Goal: Task Accomplishment & Management: Use online tool/utility

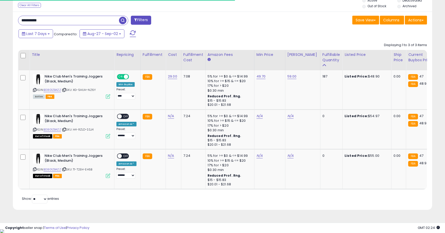
scroll to position [0, 11]
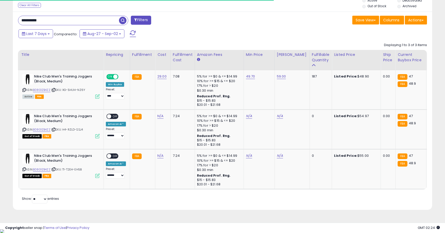
drag, startPoint x: 53, startPoint y: 20, endPoint x: 14, endPoint y: 18, distance: 39.0
click at [14, 18] on div "**********" at bounding box center [118, 21] width 209 height 10
paste input "**********"
type input "**********"
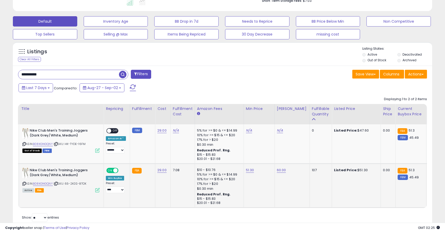
scroll to position [106, 243]
click at [249, 171] on link "51.30" at bounding box center [250, 170] width 8 height 5
type input "*****"
click button "submit" at bounding box center [264, 158] width 9 height 8
click at [52, 71] on input "**********" at bounding box center [68, 74] width 101 height 9
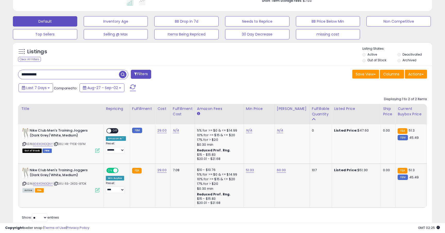
drag, startPoint x: 56, startPoint y: 72, endPoint x: 24, endPoint y: 72, distance: 32.2
click at [24, 72] on input "**********" at bounding box center [68, 74] width 101 height 9
type input "*"
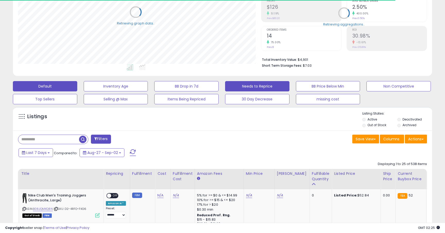
scroll to position [257625, 257487]
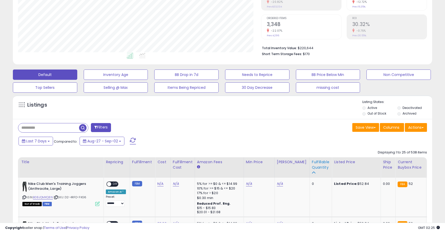
click at [316, 165] on div "Fulfillable Quantity" at bounding box center [321, 165] width 18 height 11
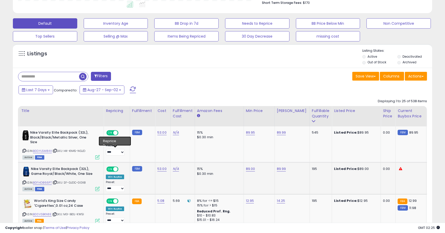
scroll to position [145, 0]
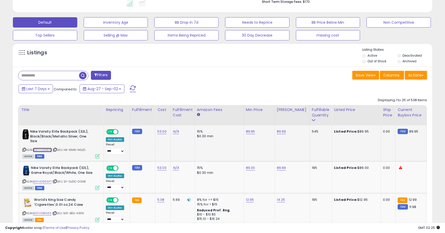
click at [50, 151] on link "B0DYL5M84X" at bounding box center [42, 150] width 19 height 4
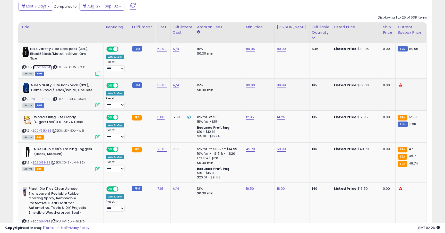
scroll to position [234, 0]
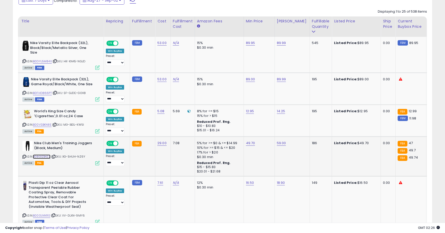
click at [43, 157] on link "B08G1ZB4ZZ" at bounding box center [42, 157] width 18 height 4
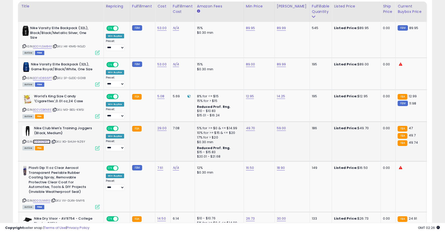
scroll to position [249, 0]
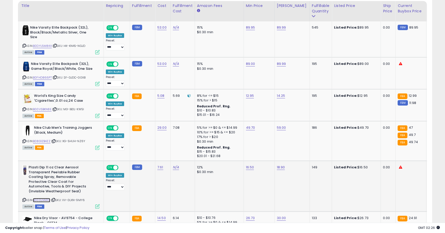
click at [46, 200] on link "B000LNN11G" at bounding box center [41, 200] width 17 height 4
click at [248, 166] on link "16.50" at bounding box center [250, 167] width 8 height 5
type input "*****"
click button "submit" at bounding box center [264, 155] width 9 height 8
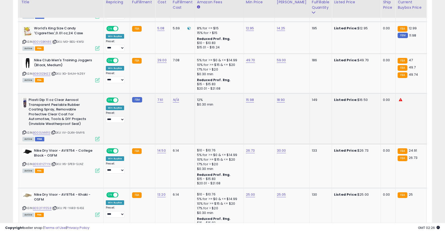
scroll to position [340, 0]
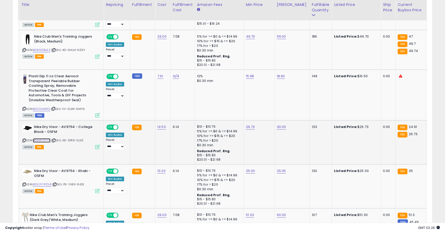
click at [48, 140] on link "B09X1YZ7YN" at bounding box center [42, 140] width 18 height 4
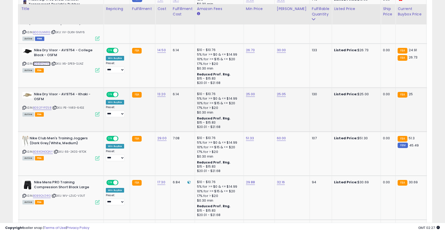
scroll to position [428, 0]
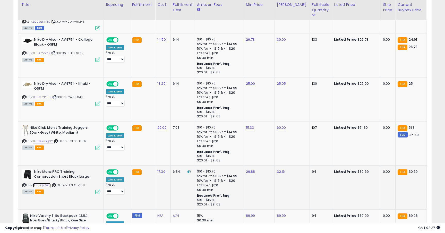
click at [49, 185] on link "B0B9QVZ41G" at bounding box center [42, 185] width 18 height 4
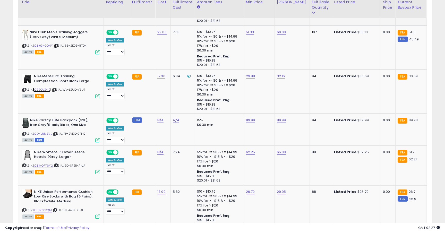
scroll to position [527, 0]
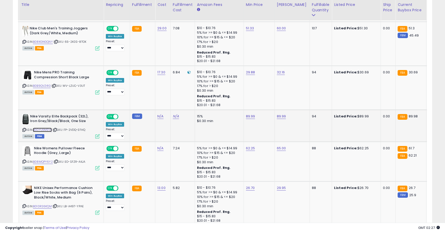
click at [46, 131] on link "B0DYL6MSVL" at bounding box center [42, 130] width 19 height 4
click at [251, 118] on link "89.99" at bounding box center [250, 116] width 9 height 5
type input "*****"
click button "submit" at bounding box center [265, 104] width 9 height 8
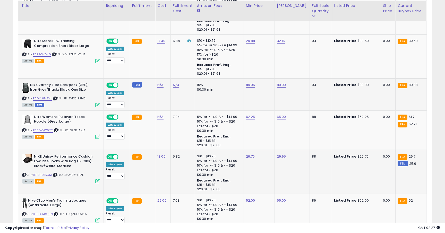
scroll to position [560, 0]
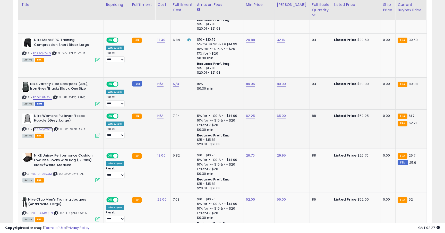
click at [48, 128] on link "B08MQPY6Y2" at bounding box center [43, 129] width 20 height 4
click at [250, 115] on link "62.25" at bounding box center [250, 115] width 9 height 5
type input "*****"
click button "submit" at bounding box center [265, 103] width 9 height 8
click at [248, 117] on link "61.70" at bounding box center [250, 115] width 8 height 5
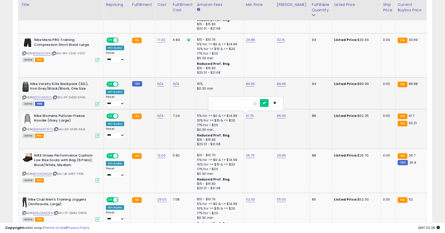
type input "*****"
click button "submit" at bounding box center [264, 103] width 9 height 8
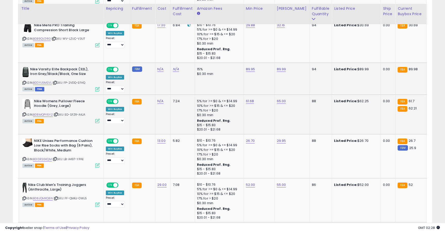
scroll to position [581, 0]
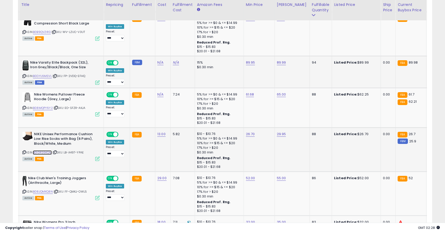
click at [43, 151] on link "B010RS6KQM" at bounding box center [42, 153] width 19 height 4
click at [248, 135] on link "26.70" at bounding box center [250, 134] width 9 height 5
type input "*****"
click button "submit" at bounding box center [265, 122] width 9 height 8
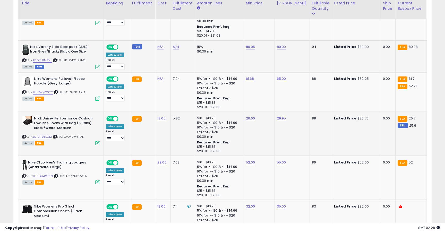
scroll to position [625, 0]
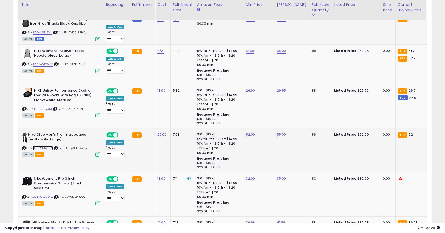
click at [52, 149] on link "B08JQMXQ8N" at bounding box center [43, 148] width 20 height 4
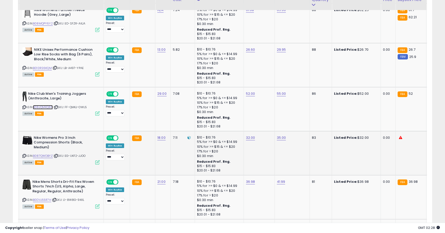
scroll to position [667, 0]
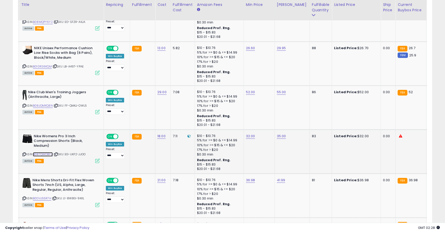
click at [50, 154] on link "B087QWDBYZ" at bounding box center [43, 154] width 20 height 4
click at [251, 135] on link "32.00" at bounding box center [250, 136] width 9 height 5
type input "*****"
click button "submit" at bounding box center [265, 124] width 9 height 8
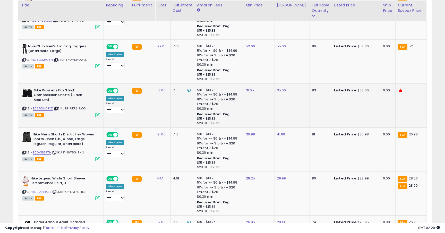
scroll to position [714, 0]
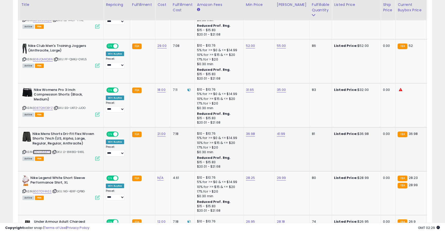
click at [47, 152] on link "B0DVJ55R7H" at bounding box center [42, 152] width 18 height 4
click at [253, 135] on div "36.98" at bounding box center [258, 134] width 25 height 5
click at [253, 135] on link "36.98" at bounding box center [250, 133] width 9 height 5
type input "*****"
click button "submit" at bounding box center [265, 121] width 9 height 8
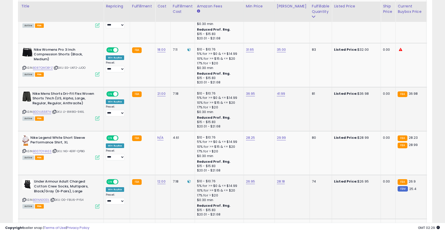
scroll to position [762, 0]
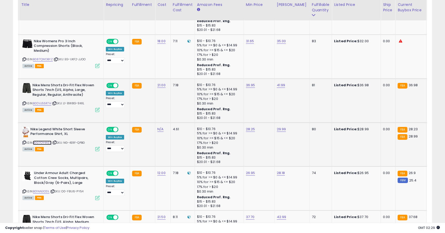
click at [46, 144] on link "B007OY4ASS" at bounding box center [42, 143] width 19 height 4
click at [251, 131] on link "28.25" at bounding box center [250, 129] width 9 height 5
type input "*****"
click button "submit" at bounding box center [265, 117] width 9 height 8
click at [41, 191] on link "B01NAEIODL" at bounding box center [41, 191] width 16 height 4
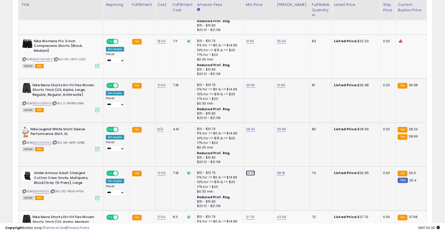
click at [250, 173] on link "26.95" at bounding box center [250, 173] width 9 height 5
type input "*****"
click button "submit" at bounding box center [265, 161] width 9 height 8
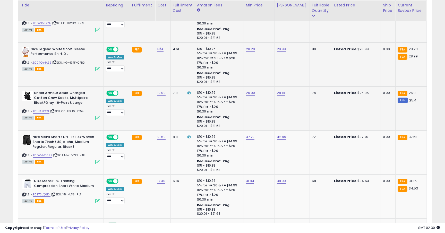
scroll to position [843, 0]
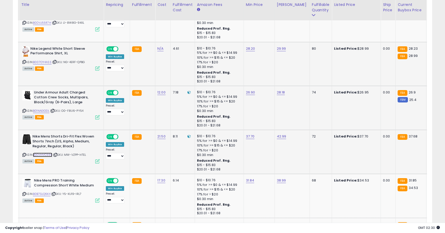
click at [48, 155] on link "B0DVHVC59F" at bounding box center [42, 155] width 19 height 4
click at [250, 137] on link "37.70" at bounding box center [250, 136] width 9 height 5
type input "*****"
click button "submit" at bounding box center [265, 124] width 9 height 8
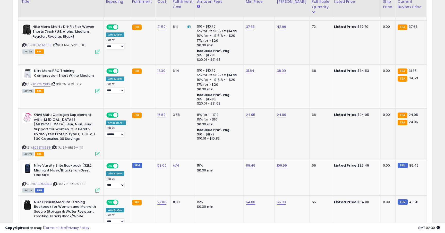
scroll to position [950, 0]
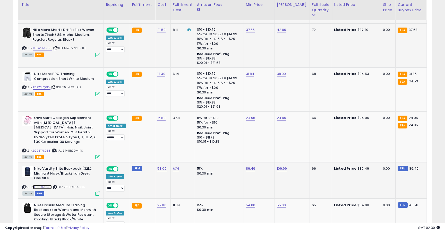
click at [47, 186] on link "B0F9YN95JG" at bounding box center [42, 187] width 19 height 4
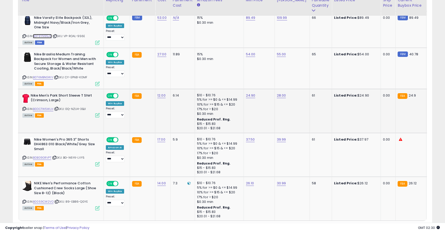
scroll to position [1122, 0]
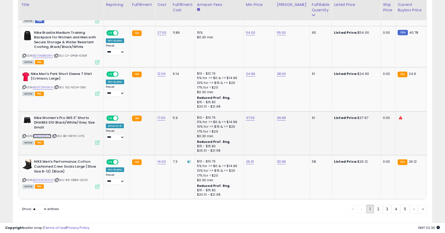
click at [46, 135] on link "B0BG9GRVPT" at bounding box center [42, 136] width 18 height 4
click at [252, 119] on link "37.50" at bounding box center [250, 117] width 9 height 5
type input "*****"
click button "submit" at bounding box center [265, 105] width 9 height 8
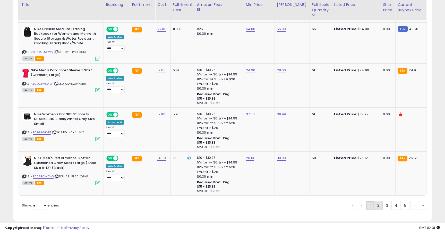
click at [376, 207] on link "2" at bounding box center [378, 205] width 9 height 9
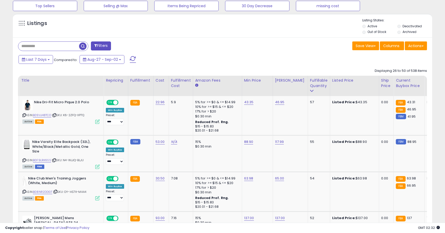
scroll to position [183, 0]
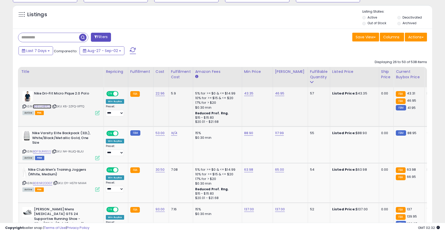
click at [47, 109] on link "B09VJ48TCD" at bounding box center [42, 106] width 18 height 4
click at [249, 97] on td "43.35" at bounding box center [257, 106] width 31 height 39
click at [250, 94] on link "43.35" at bounding box center [249, 93] width 10 height 5
type input "*****"
click button "submit" at bounding box center [264, 81] width 9 height 8
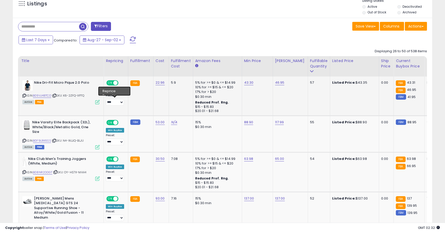
scroll to position [201, 0]
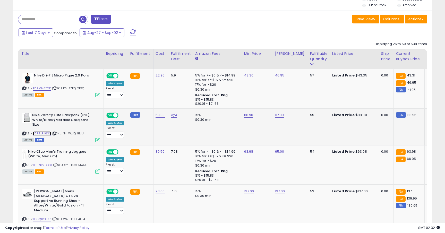
click at [47, 131] on link "B0F9LRK6SS" at bounding box center [42, 133] width 18 height 4
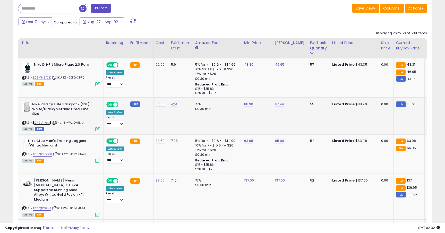
scroll to position [215, 0]
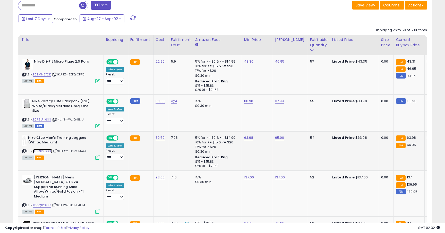
click at [44, 149] on link "B08NR2DDGT" at bounding box center [42, 151] width 19 height 4
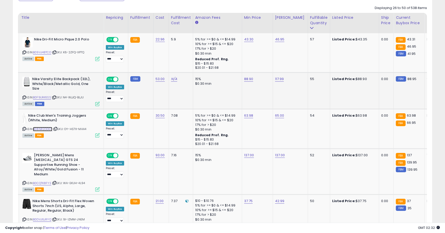
scroll to position [260, 0]
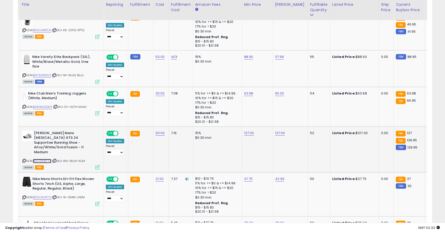
click at [48, 159] on link "B0CQTK8FYS" at bounding box center [42, 161] width 18 height 4
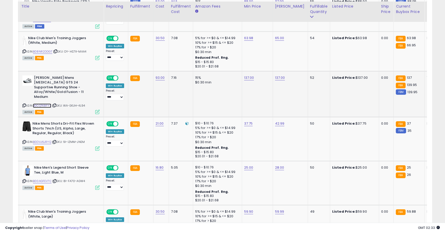
scroll to position [317, 0]
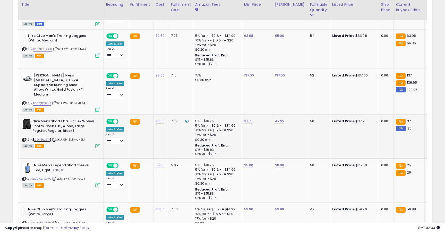
click at [51, 138] on link "B0DVJ6JRYQ" at bounding box center [42, 140] width 18 height 4
click at [248, 116] on td "37.75" at bounding box center [257, 137] width 31 height 44
click at [249, 119] on link "37.75" at bounding box center [248, 121] width 9 height 5
type input "*****"
click button "submit" at bounding box center [264, 99] width 9 height 8
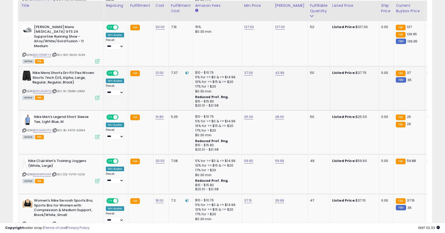
scroll to position [367, 0]
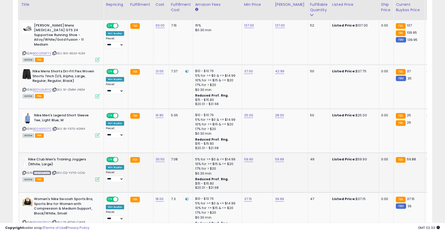
click at [45, 171] on link "B08NRP2H1R" at bounding box center [42, 173] width 18 height 4
click at [252, 157] on link "59.90" at bounding box center [248, 159] width 9 height 5
type input "*****"
click button "submit" at bounding box center [264, 138] width 9 height 8
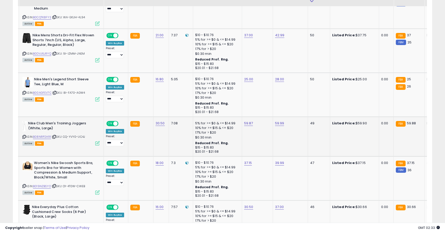
scroll to position [413, 0]
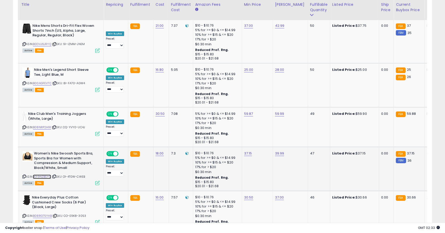
click at [43, 175] on link "B019NZBSYO" at bounding box center [42, 177] width 18 height 4
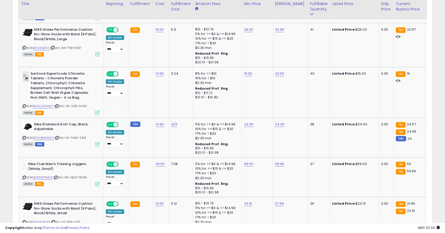
scroll to position [712, 0]
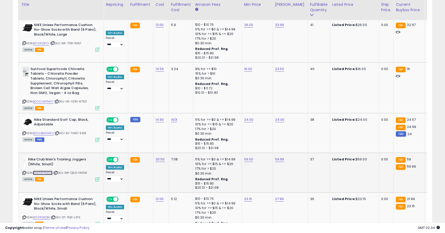
click at [40, 171] on link "B08RRFPMN8" at bounding box center [43, 173] width 20 height 4
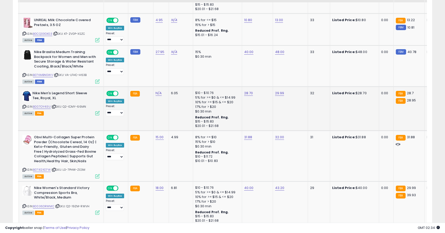
scroll to position [1136, 0]
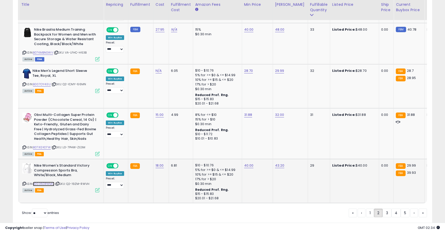
click at [47, 182] on link "B0036DRWMC" at bounding box center [43, 184] width 21 height 4
click at [249, 163] on link "40.00" at bounding box center [249, 165] width 10 height 5
type input "*"
type input "*****"
click button "submit" at bounding box center [264, 144] width 9 height 8
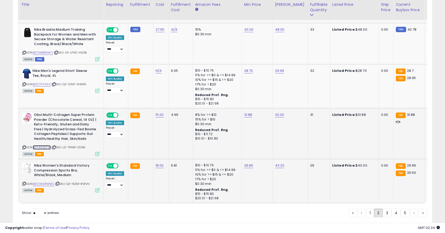
click at [48, 145] on link "B07X1Z4D7W" at bounding box center [42, 147] width 18 height 4
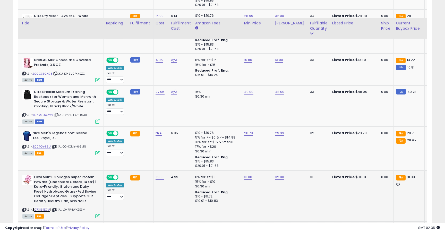
scroll to position [1064, 0]
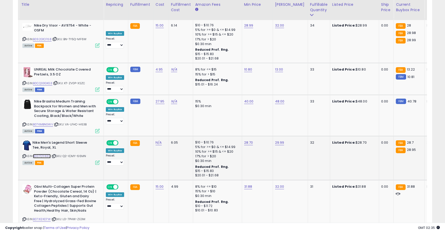
click at [46, 154] on link "B007OY4I3U" at bounding box center [42, 156] width 18 height 4
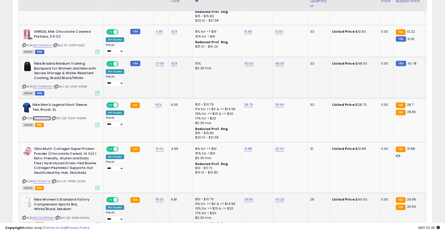
scroll to position [1146, 0]
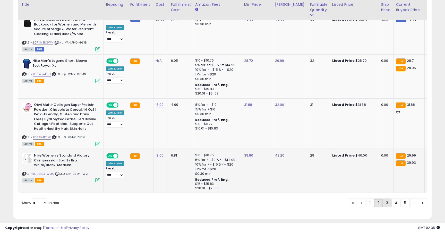
click at [387, 202] on link "3" at bounding box center [387, 203] width 9 height 9
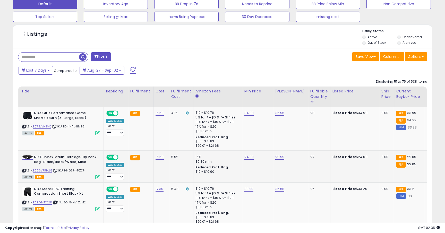
scroll to position [165, 0]
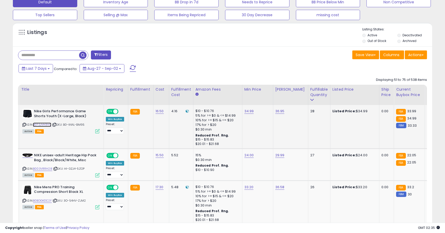
click at [47, 126] on link "B072JVH3VC" at bounding box center [42, 125] width 18 height 4
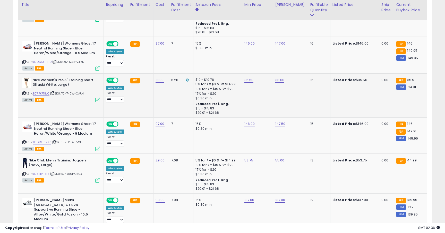
scroll to position [1058, 0]
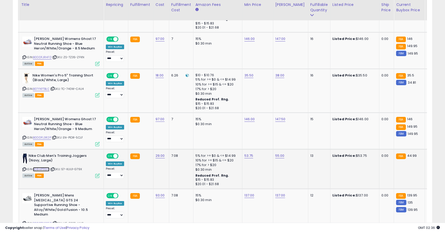
click at [48, 167] on link "B08HPT1516" at bounding box center [41, 169] width 16 height 4
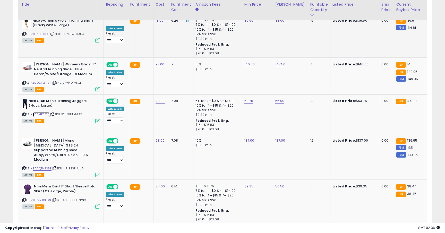
scroll to position [1113, 0]
click at [49, 166] on link "B0CQTN3S5B" at bounding box center [42, 168] width 19 height 4
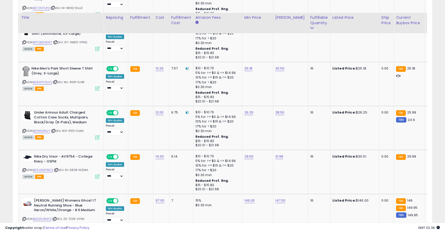
scroll to position [889, 0]
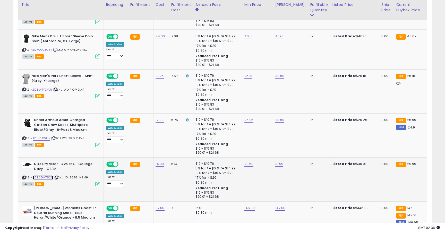
click at [47, 176] on link "B092GM78C5" at bounding box center [43, 178] width 20 height 4
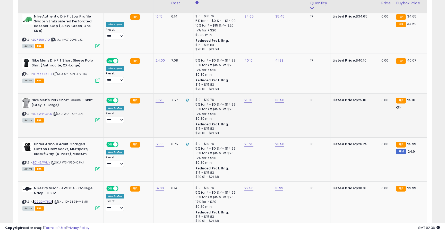
scroll to position [857, 0]
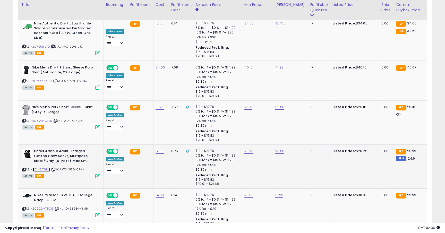
click at [45, 168] on link "B01N5AWIJY" at bounding box center [41, 170] width 17 height 4
click at [251, 149] on link "26.25" at bounding box center [249, 151] width 9 height 5
type input "*****"
click button "submit" at bounding box center [264, 129] width 9 height 8
click at [47, 119] on link "B08WTYGVL5" at bounding box center [42, 121] width 19 height 4
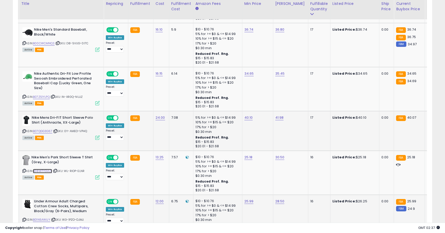
scroll to position [806, 0]
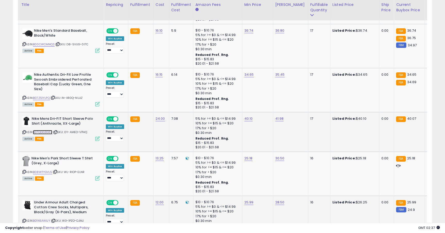
click at [48, 130] on link "B07QGG3G67" at bounding box center [42, 132] width 19 height 4
click at [251, 116] on link "40.10" at bounding box center [249, 118] width 9 height 5
type input "*****"
click button "submit" at bounding box center [264, 97] width 9 height 8
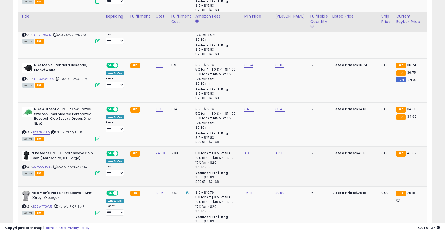
scroll to position [771, 0]
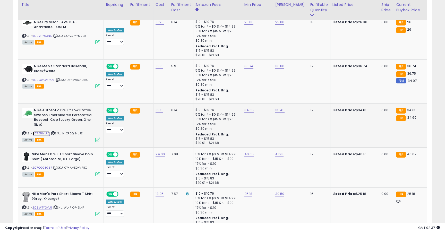
click at [46, 131] on link "B07Z51YLPQ" at bounding box center [41, 133] width 17 height 4
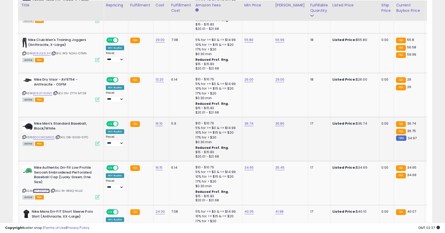
scroll to position [702, 0]
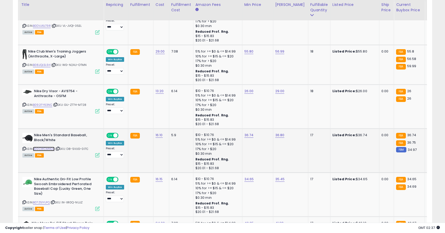
click at [43, 147] on link "B00CWCMNQS" at bounding box center [44, 149] width 22 height 4
click at [245, 133] on link "36.74" at bounding box center [249, 135] width 9 height 5
type input "*****"
click button "submit" at bounding box center [264, 113] width 9 height 8
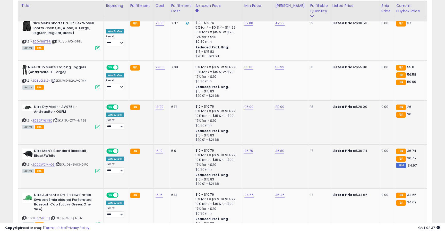
scroll to position [662, 0]
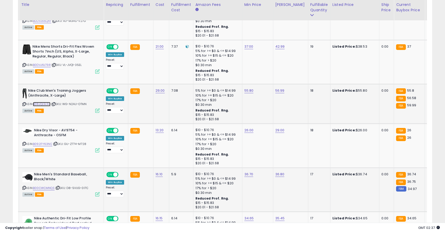
click at [40, 102] on link "B08JQL5L94" at bounding box center [42, 104] width 18 height 4
click at [251, 88] on link "55.80" at bounding box center [249, 90] width 9 height 5
type input "*****"
click button "submit" at bounding box center [264, 68] width 9 height 8
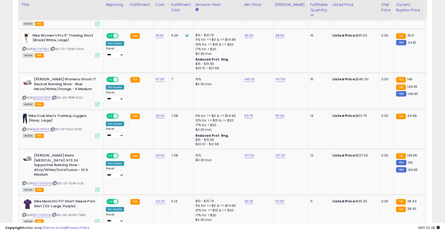
scroll to position [1139, 0]
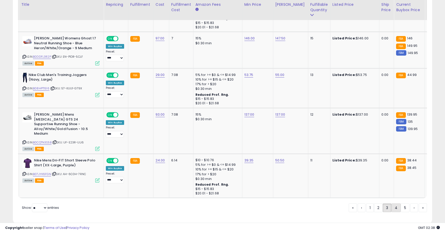
click at [394, 204] on link "4" at bounding box center [396, 208] width 9 height 9
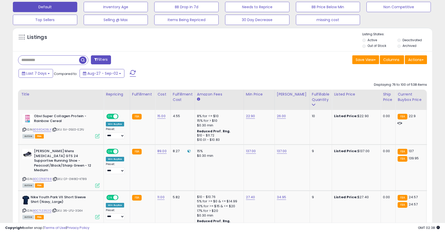
scroll to position [163, 0]
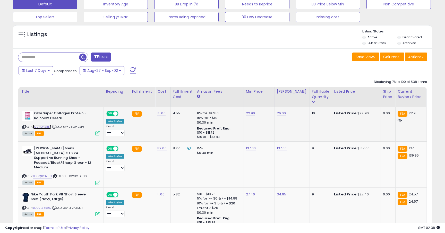
click at [49, 127] on link "B09RD428LX" at bounding box center [42, 127] width 18 height 4
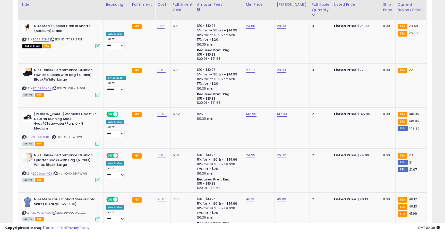
scroll to position [1104, 0]
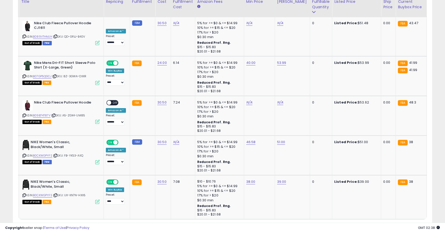
scroll to position [1138, 0]
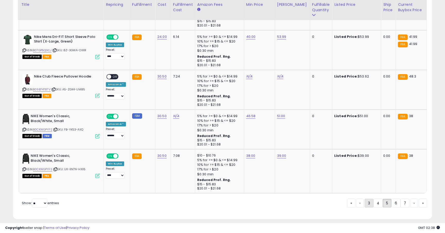
click at [368, 199] on link "3" at bounding box center [369, 203] width 9 height 9
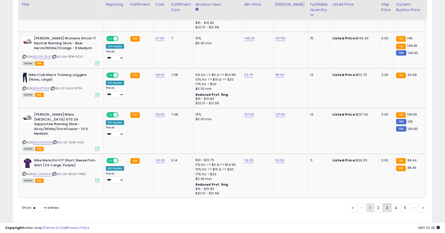
click at [369, 204] on link "1" at bounding box center [370, 208] width 8 height 9
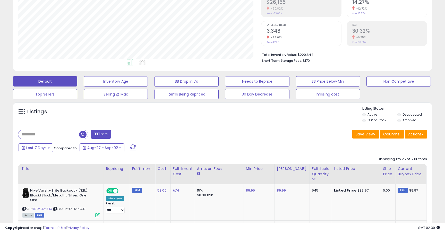
scroll to position [85, 0]
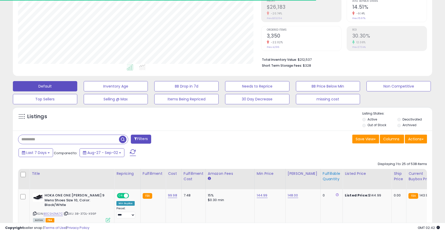
scroll to position [106, 243]
click at [324, 180] on div "Fulfillable Quantity" at bounding box center [332, 176] width 18 height 11
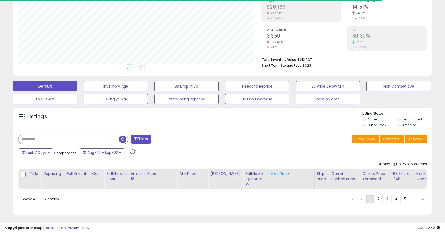
scroll to position [86, 0]
